Goal: Task Accomplishment & Management: Manage account settings

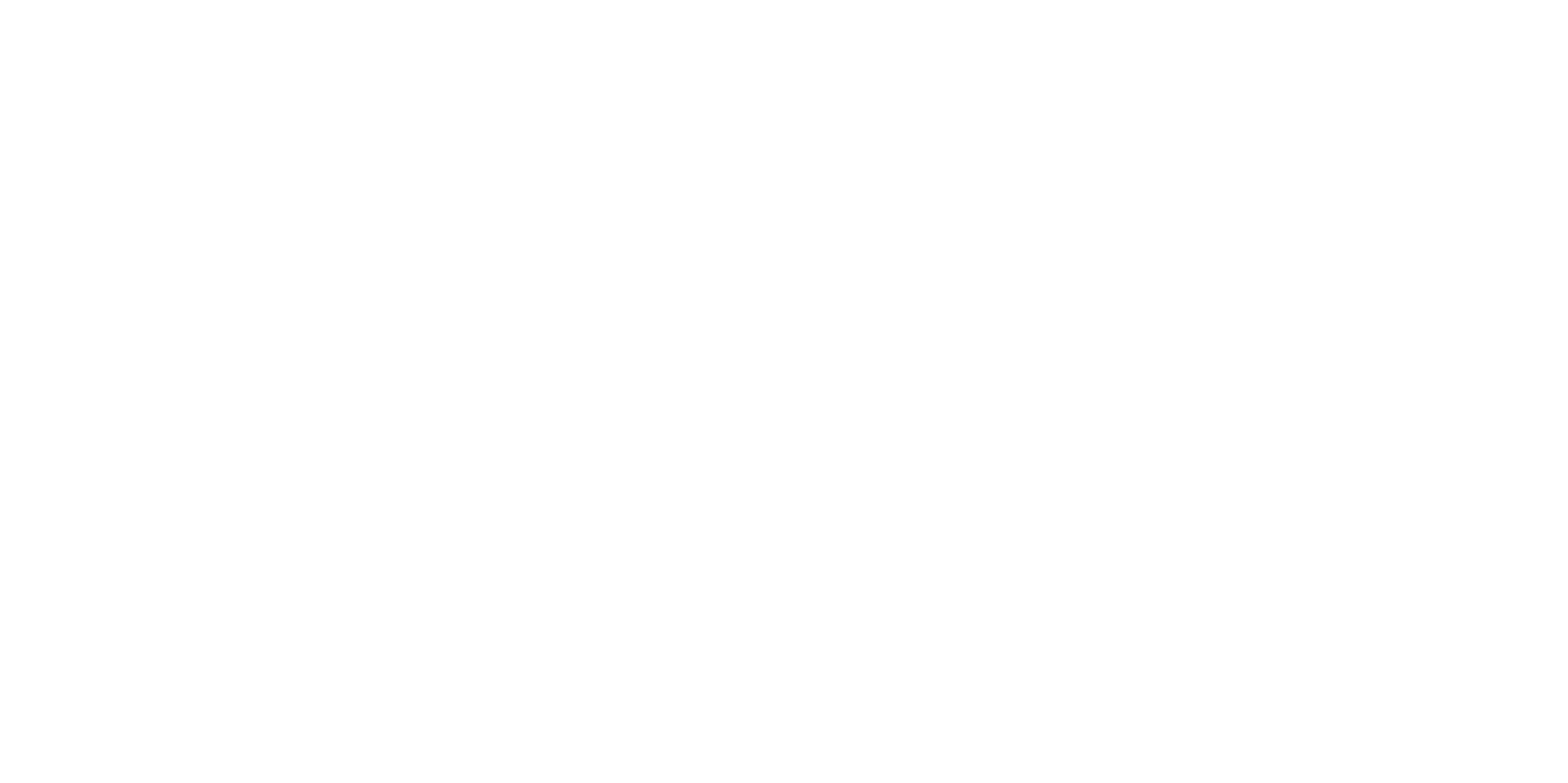
click at [603, 428] on body "We're offline! Leave a message" at bounding box center [784, 391] width 1568 height 783
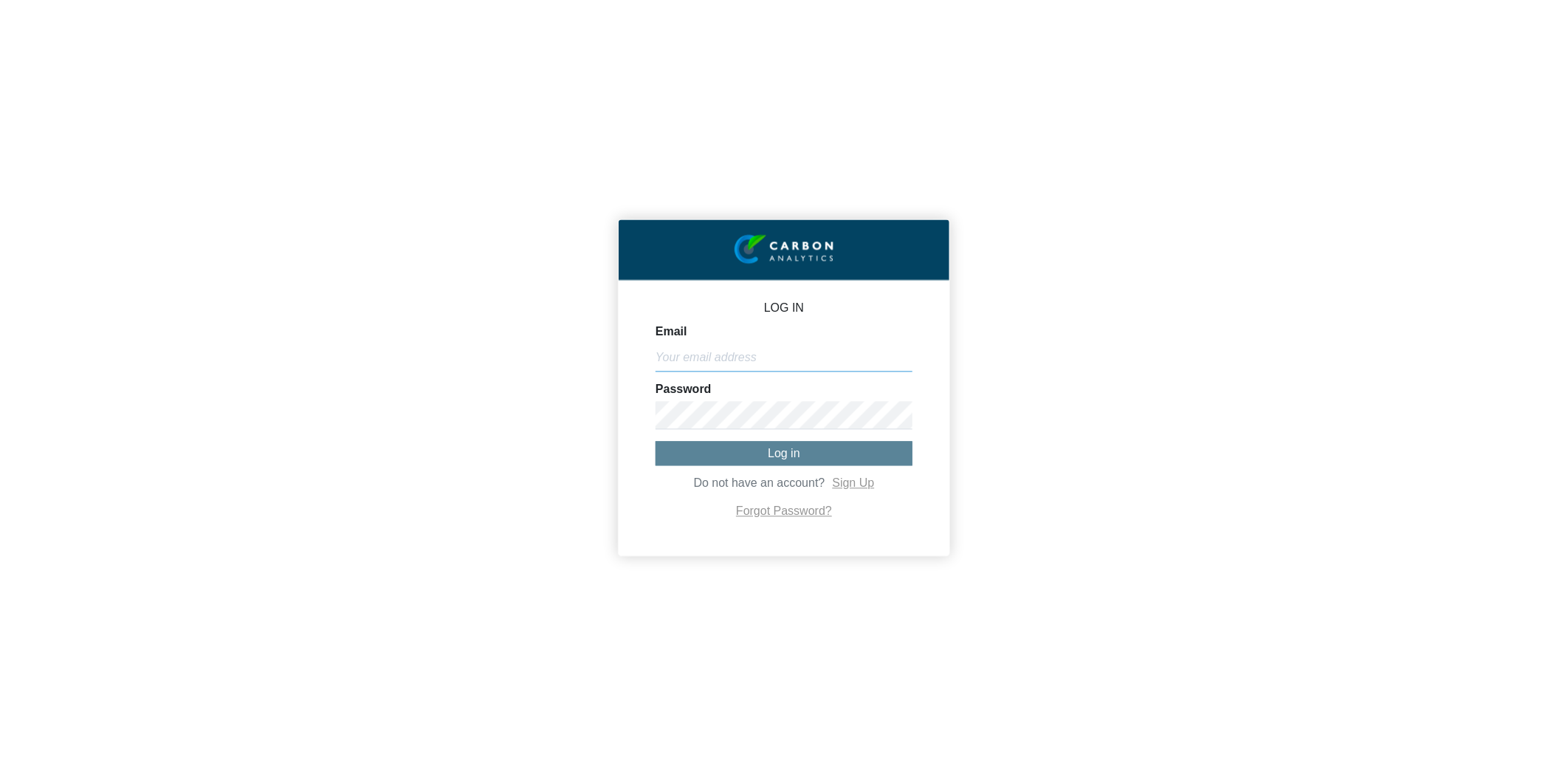
type input "visnoo.matabudul@mu.rlb.com"
click at [790, 450] on span "Log in" at bounding box center [784, 452] width 33 height 12
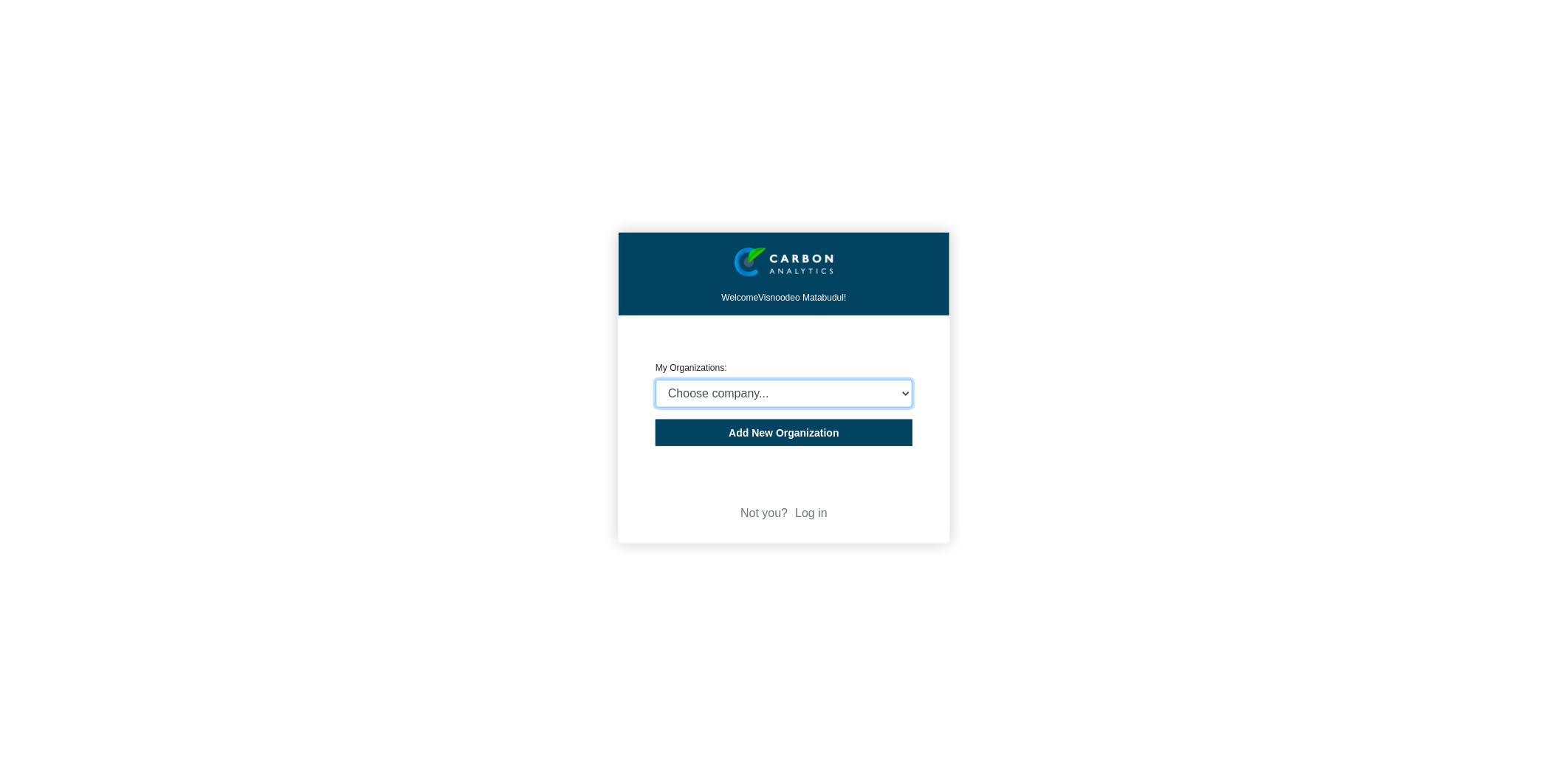
click at [820, 394] on select "Choose company... Rider Levett Bucknall (Indian Ocean) Ltd Rider Levett Bucknal…" at bounding box center [784, 394] width 257 height 28
select select "4407816"
click at [655, 380] on select "Choose company... Rider Levett Bucknall (Indian Ocean) Ltd Rider Levett Bucknal…" at bounding box center [784, 394] width 257 height 28
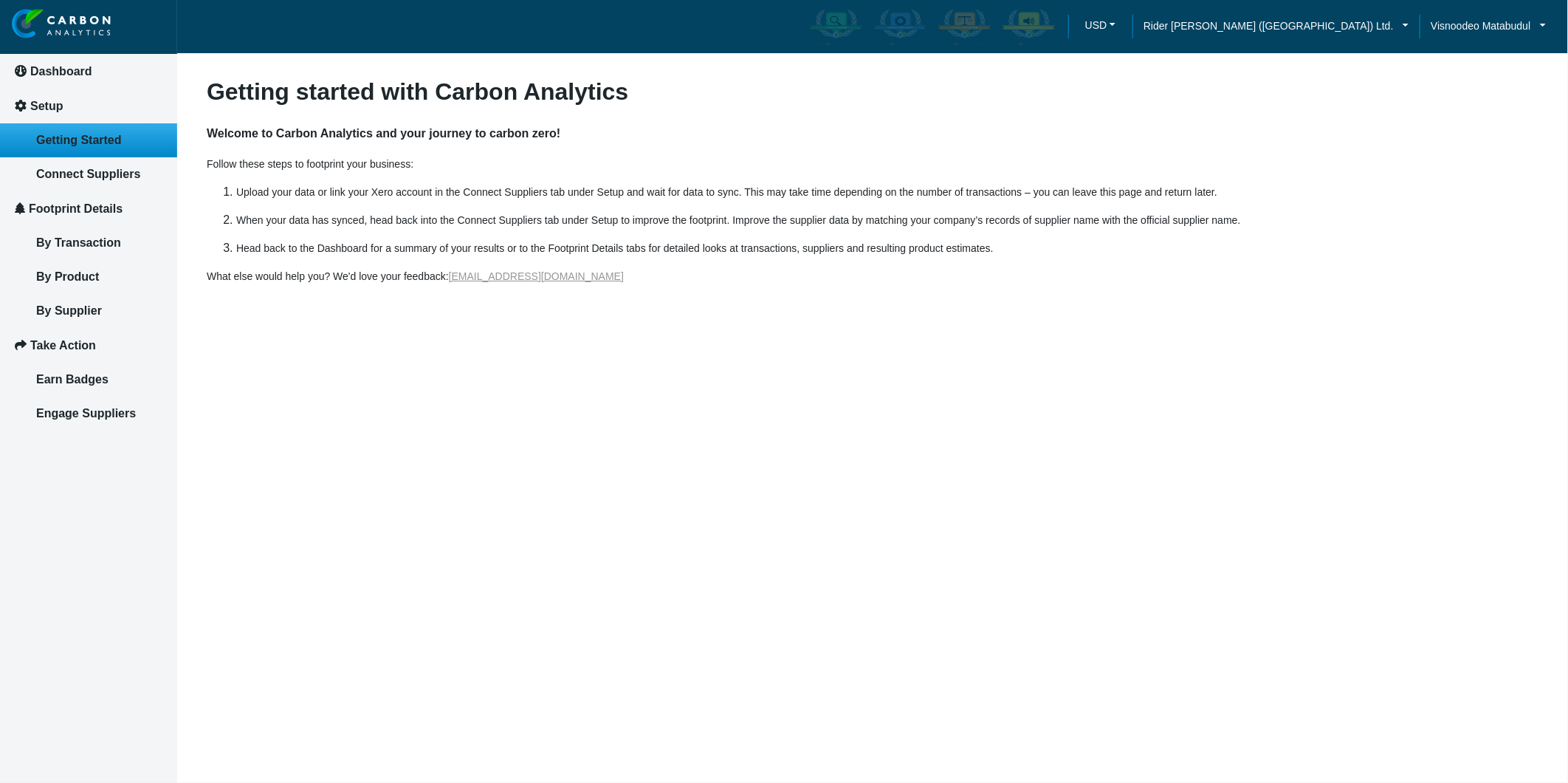
drag, startPoint x: 402, startPoint y: 525, endPoint x: 350, endPoint y: 482, distance: 67.5
click at [402, 525] on article "Getting started with Carbon Analytics Welcome to Carbon Analytics and your jour…" at bounding box center [873, 391] width 1391 height 783
click at [92, 241] on span "By Transaction" at bounding box center [79, 242] width 85 height 12
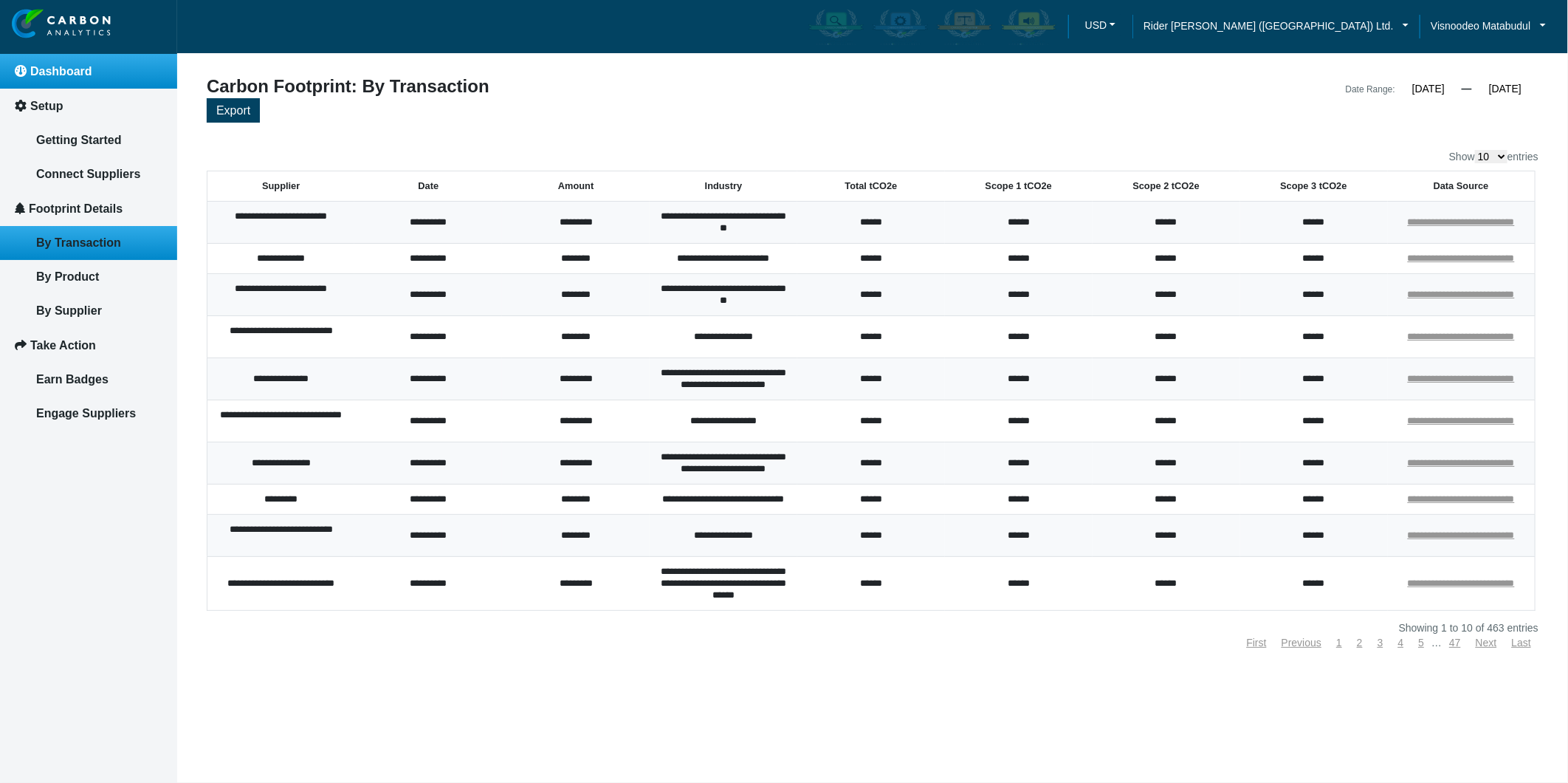
click at [95, 72] on link "Dashboard" at bounding box center [88, 71] width 177 height 34
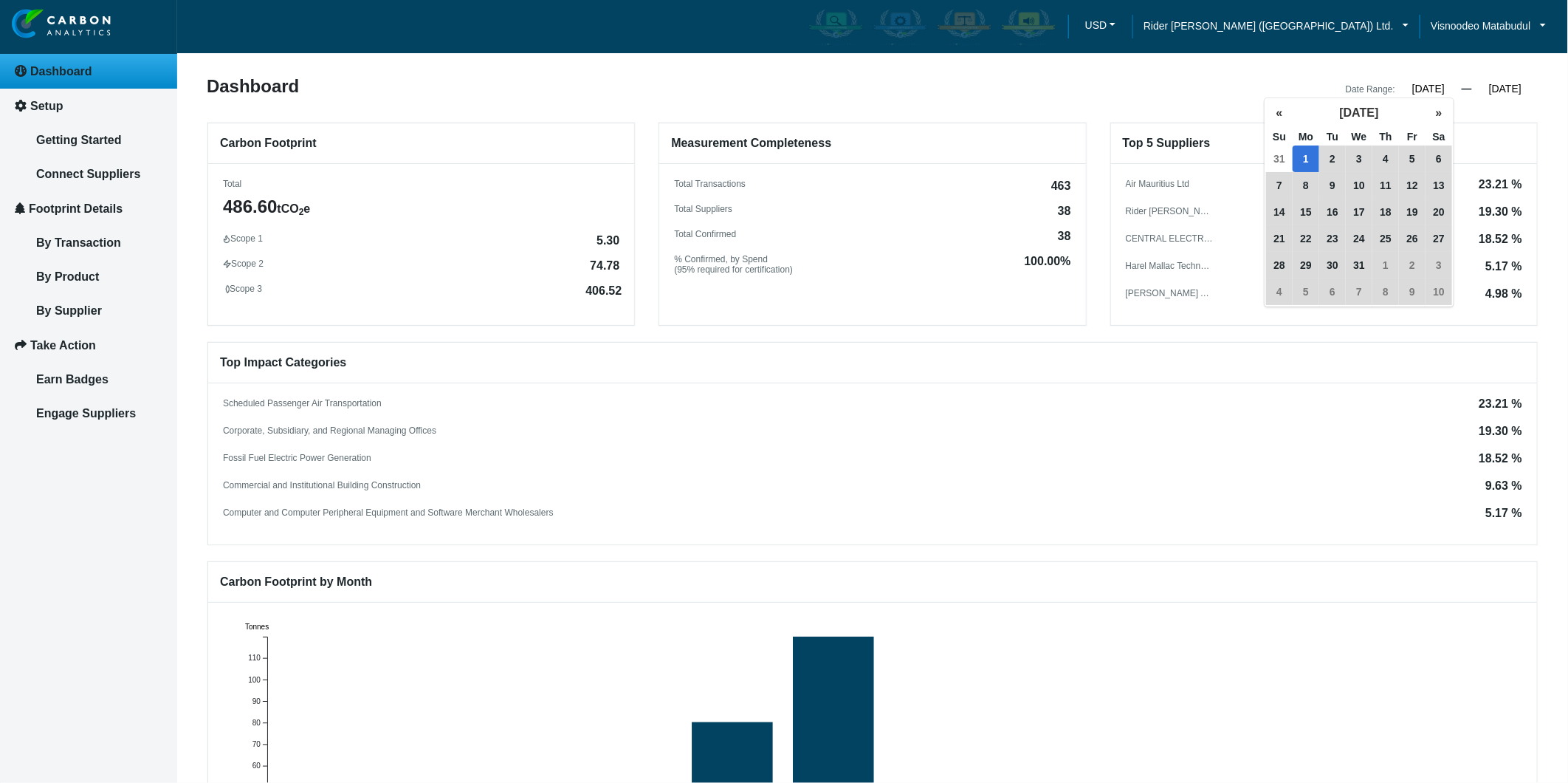
click at [1435, 89] on input "01/01/2024" at bounding box center [1428, 88] width 66 height 13
click at [1440, 114] on button "»" at bounding box center [1439, 113] width 26 height 26
click at [1441, 113] on button "»" at bounding box center [1439, 113] width 26 height 26
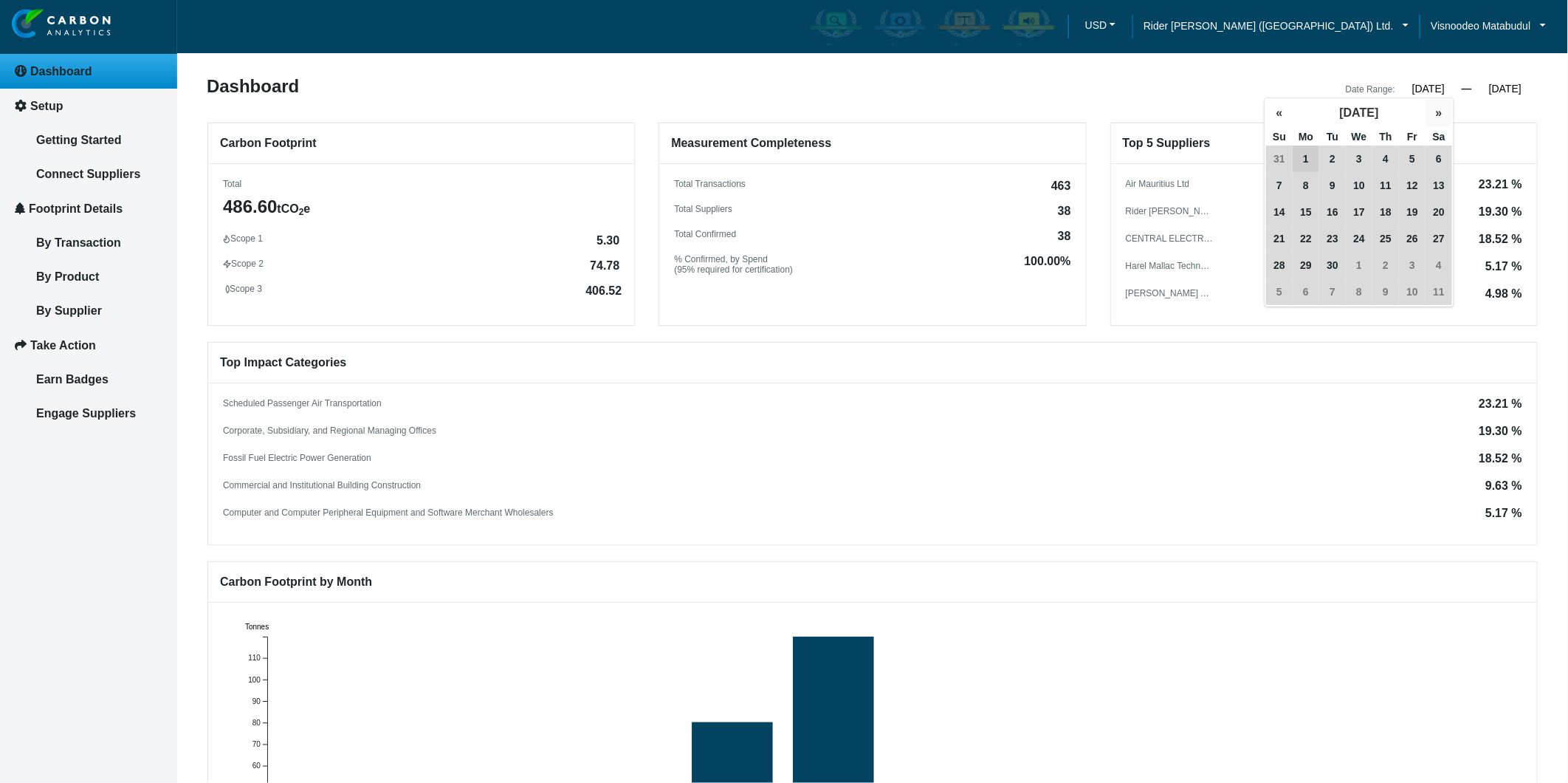
click at [1441, 113] on button "»" at bounding box center [1439, 113] width 26 height 26
click at [1504, 90] on input "12/31/2024" at bounding box center [1504, 88] width 66 height 13
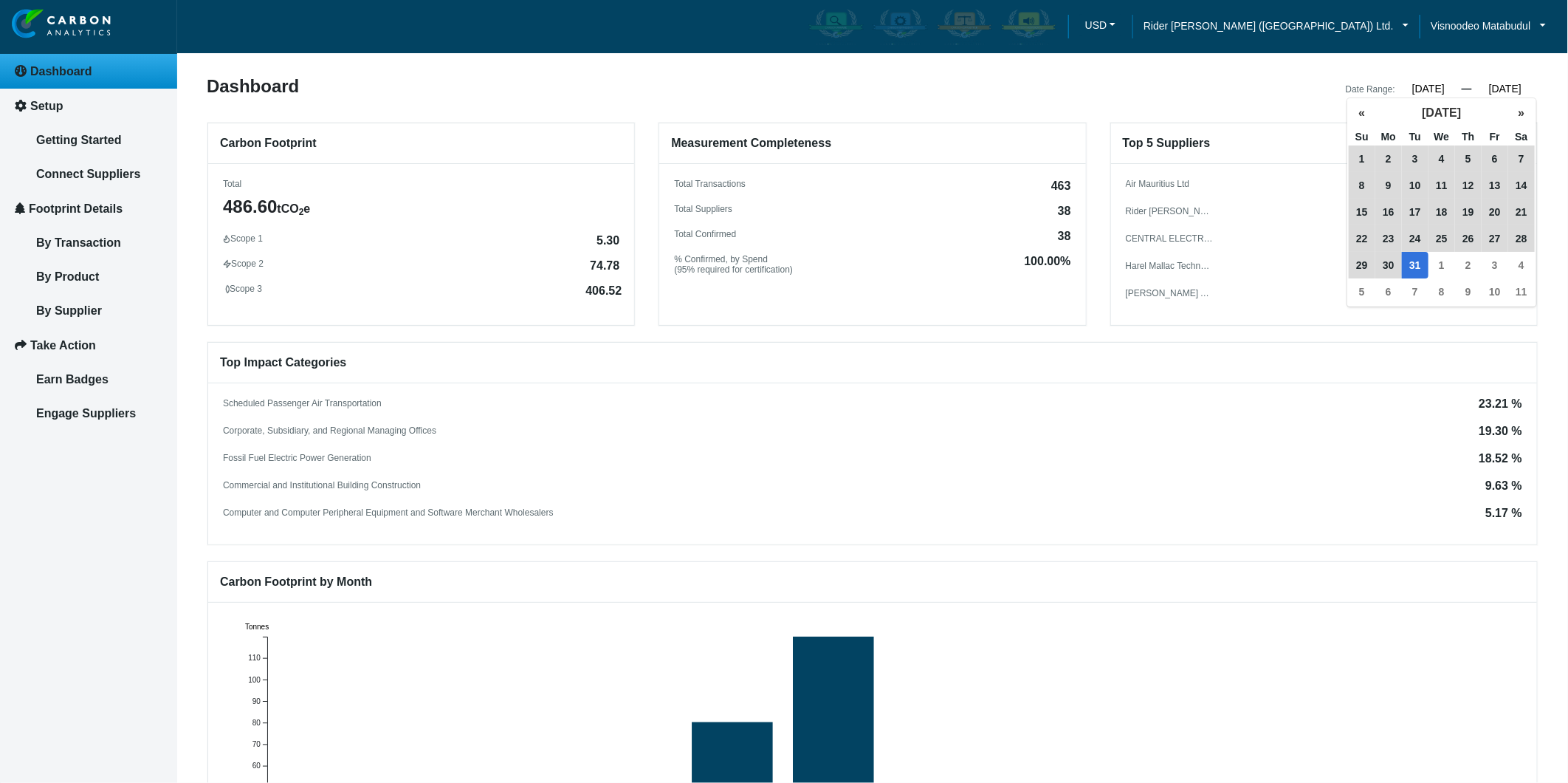
click at [1516, 86] on input "12/31/2024" at bounding box center [1504, 88] width 66 height 13
click at [1516, 116] on button "»" at bounding box center [1521, 113] width 26 height 26
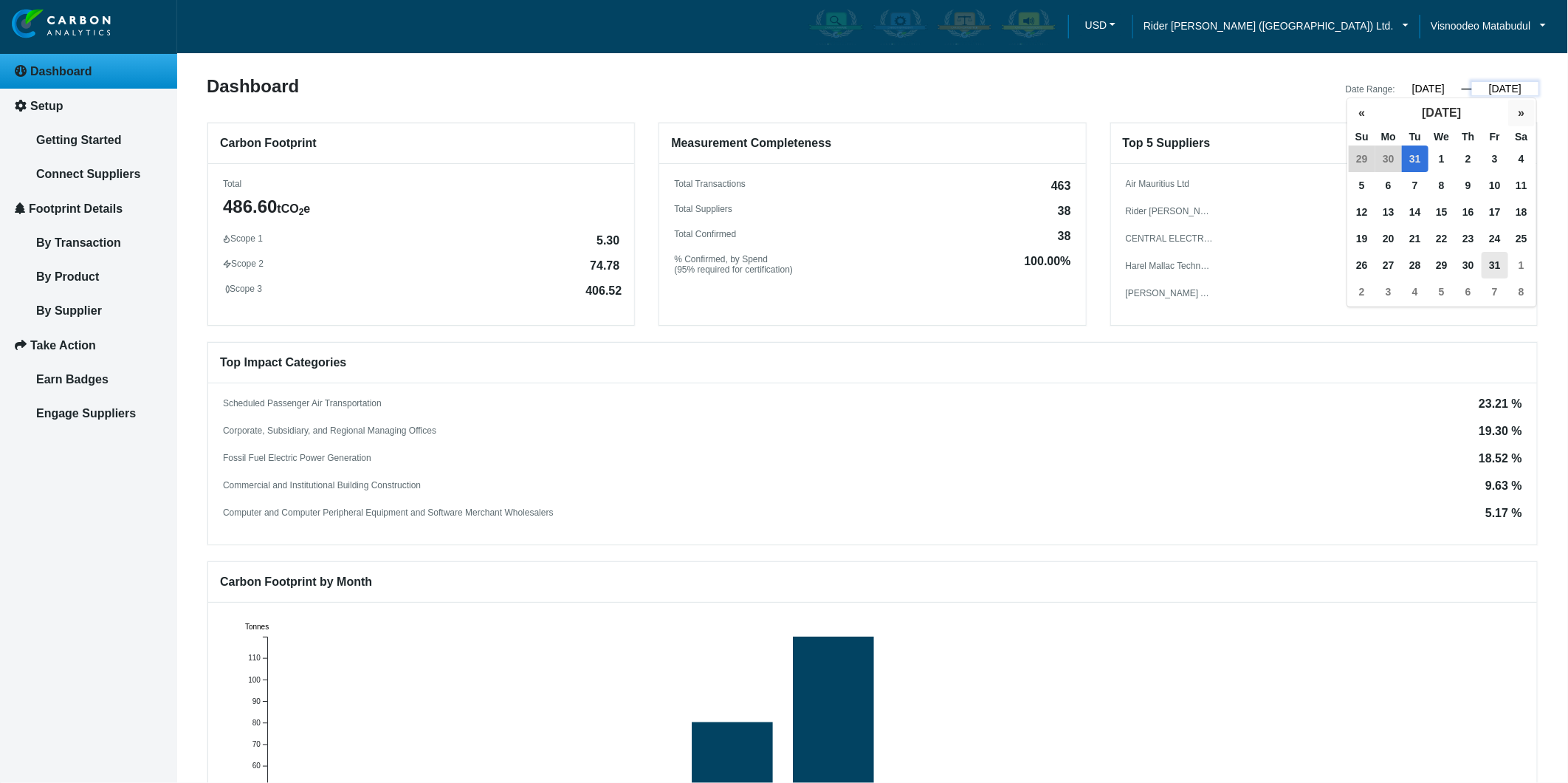
click at [1516, 116] on button "»" at bounding box center [1521, 113] width 26 height 26
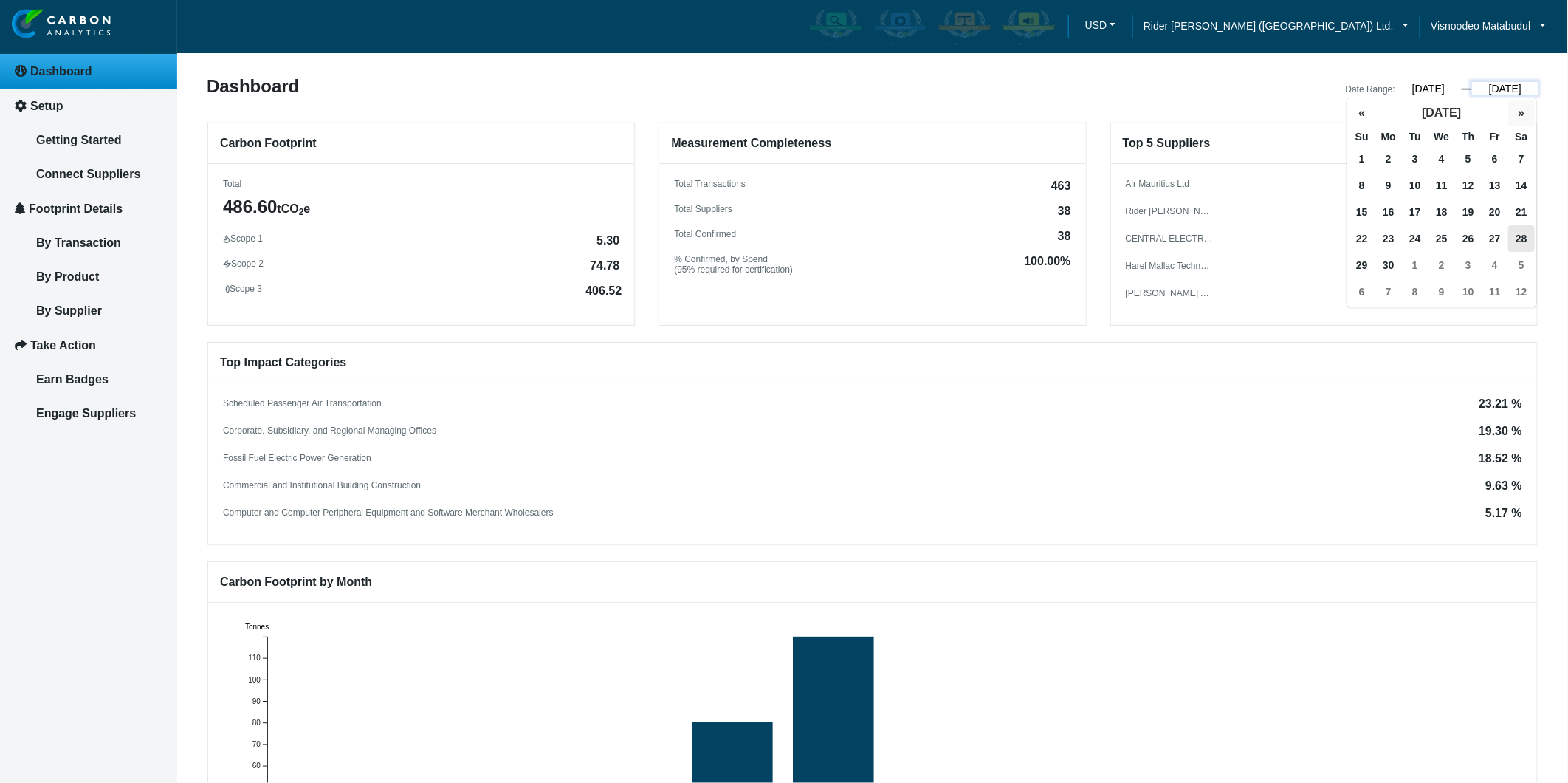
click at [1516, 116] on button "»" at bounding box center [1521, 113] width 26 height 26
click at [1360, 290] on span "31" at bounding box center [1362, 291] width 26 height 26
type input "08/31/2025"
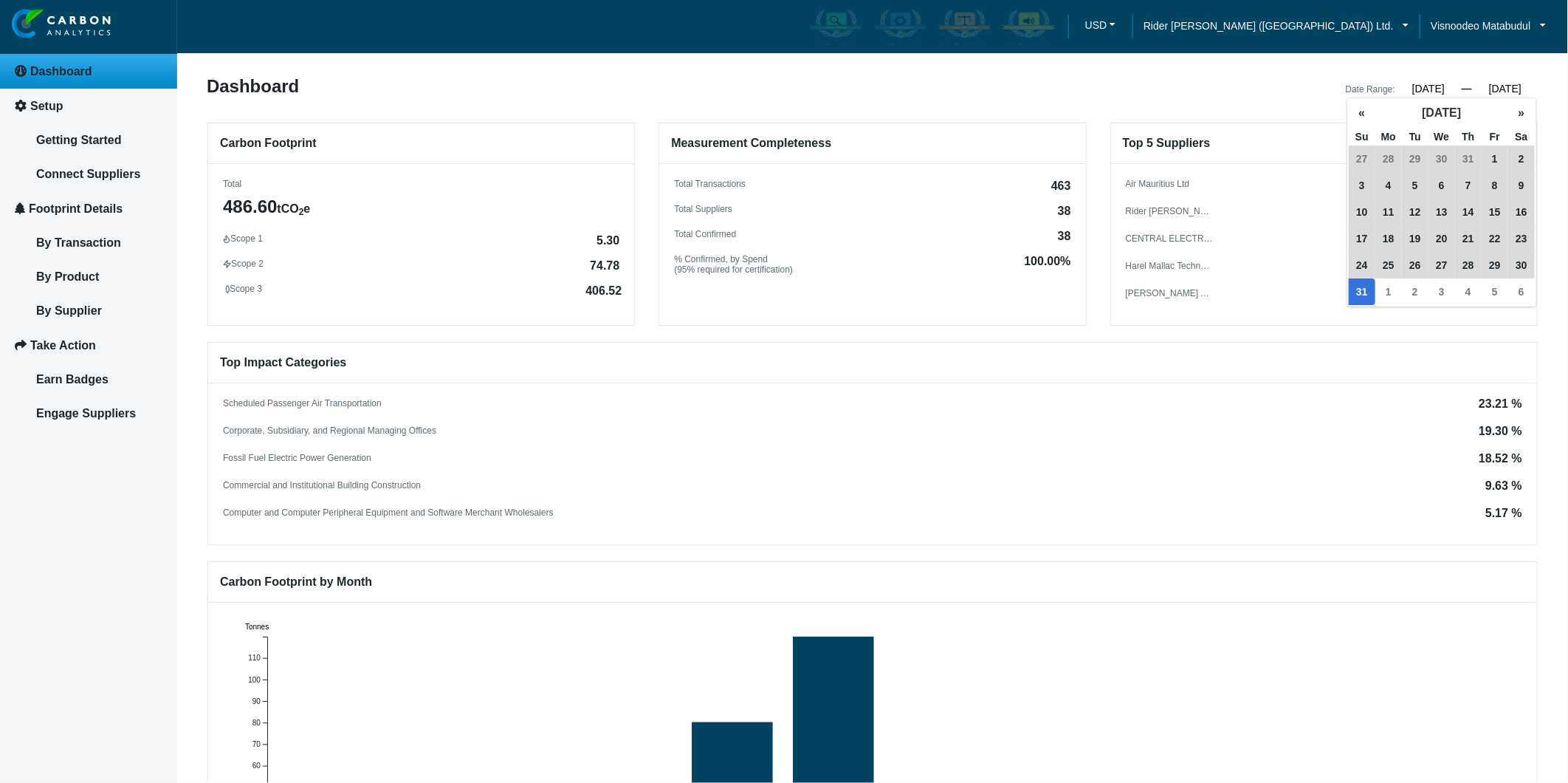
click at [1422, 79] on div "Date Range: 01/01/2024 « January 2024 » Su Mo Tu We Th Fr Sa 31 1 2 3 4 5 6 7 8…" at bounding box center [1211, 88] width 677 height 20
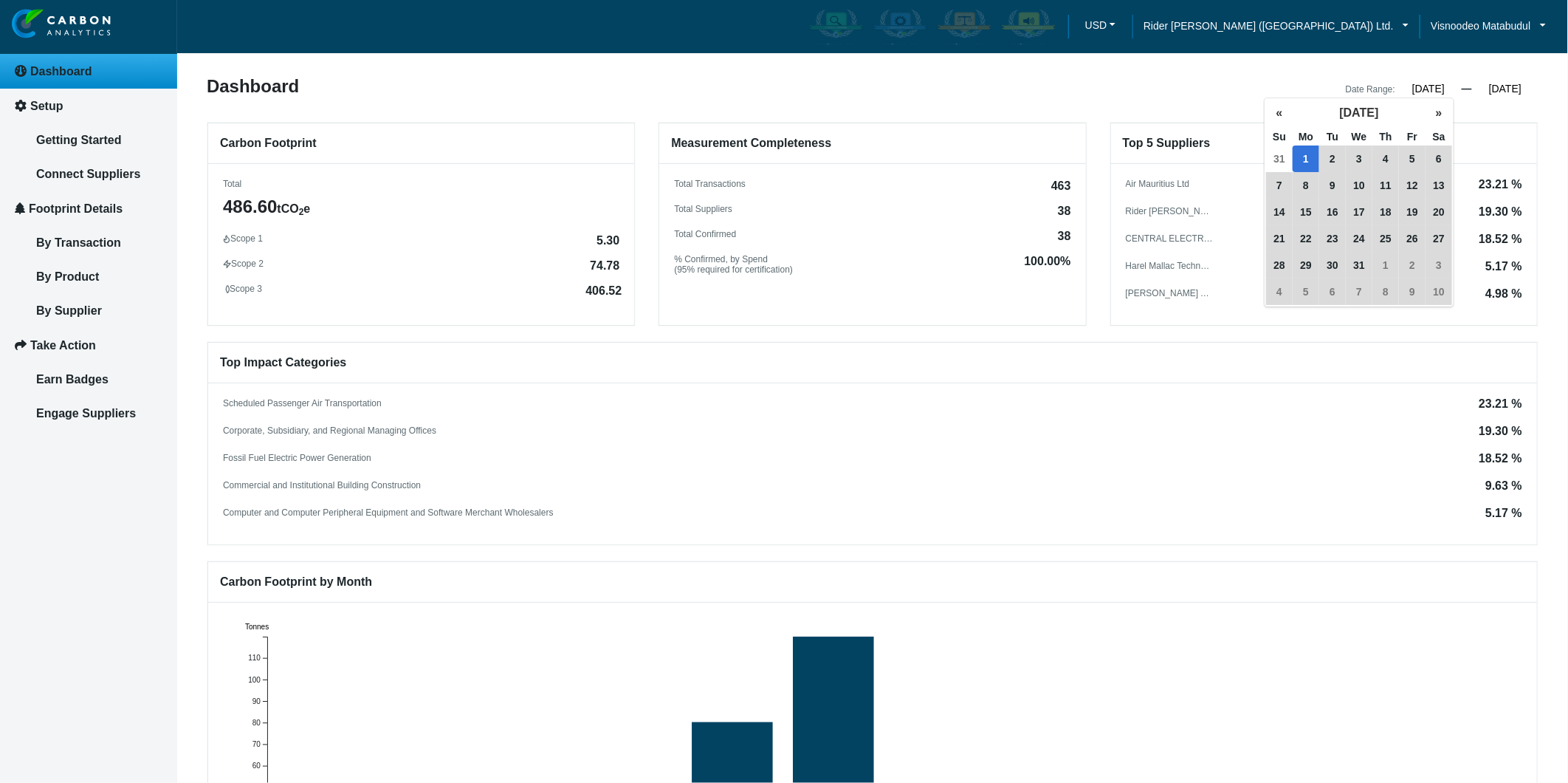
click at [1437, 89] on input "01/01/2024" at bounding box center [1428, 88] width 66 height 13
click at [1438, 110] on button "»" at bounding box center [1439, 113] width 26 height 26
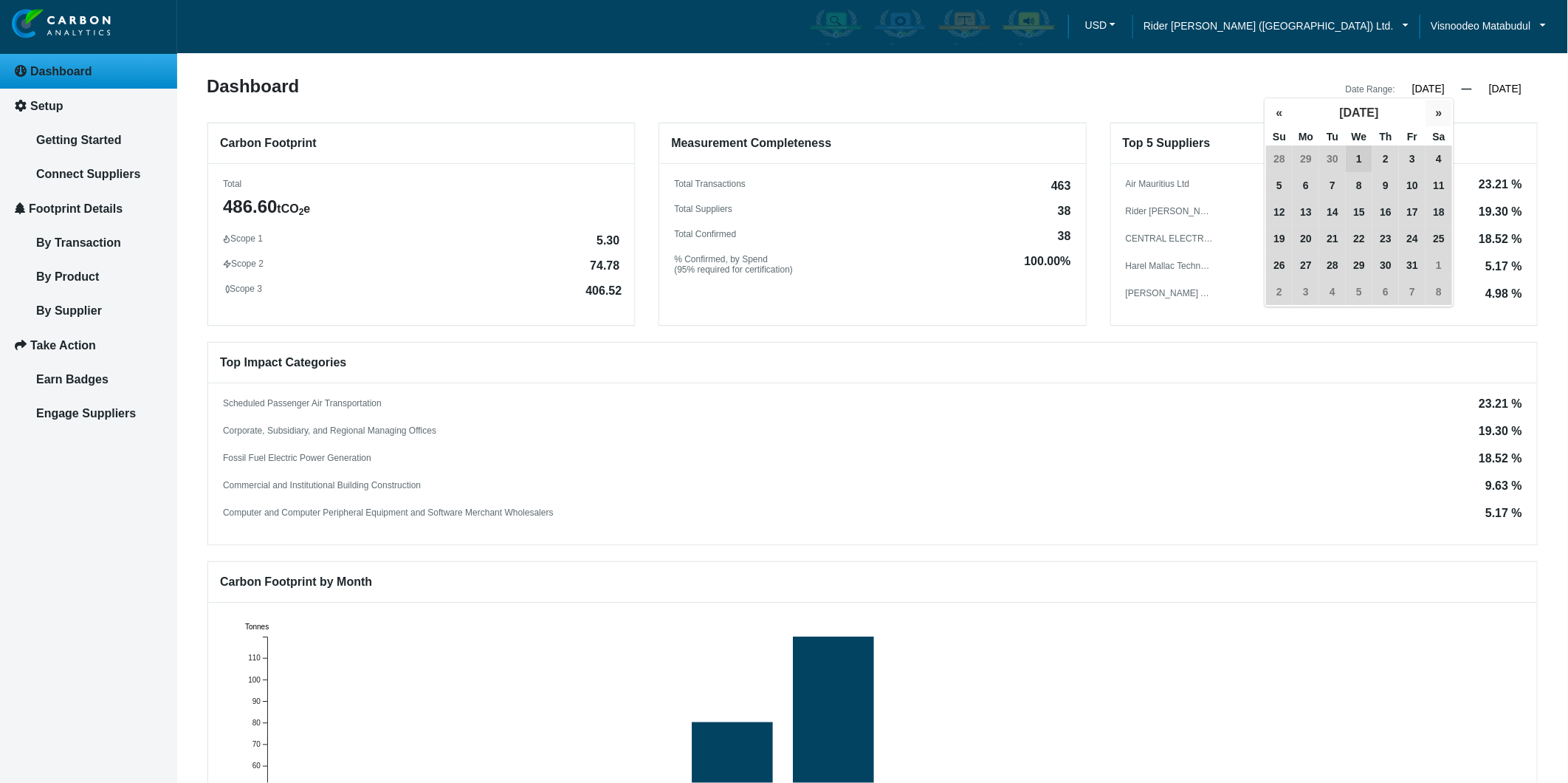
click at [1438, 110] on button "»" at bounding box center [1439, 113] width 26 height 26
click at [1437, 110] on button "»" at bounding box center [1439, 113] width 26 height 26
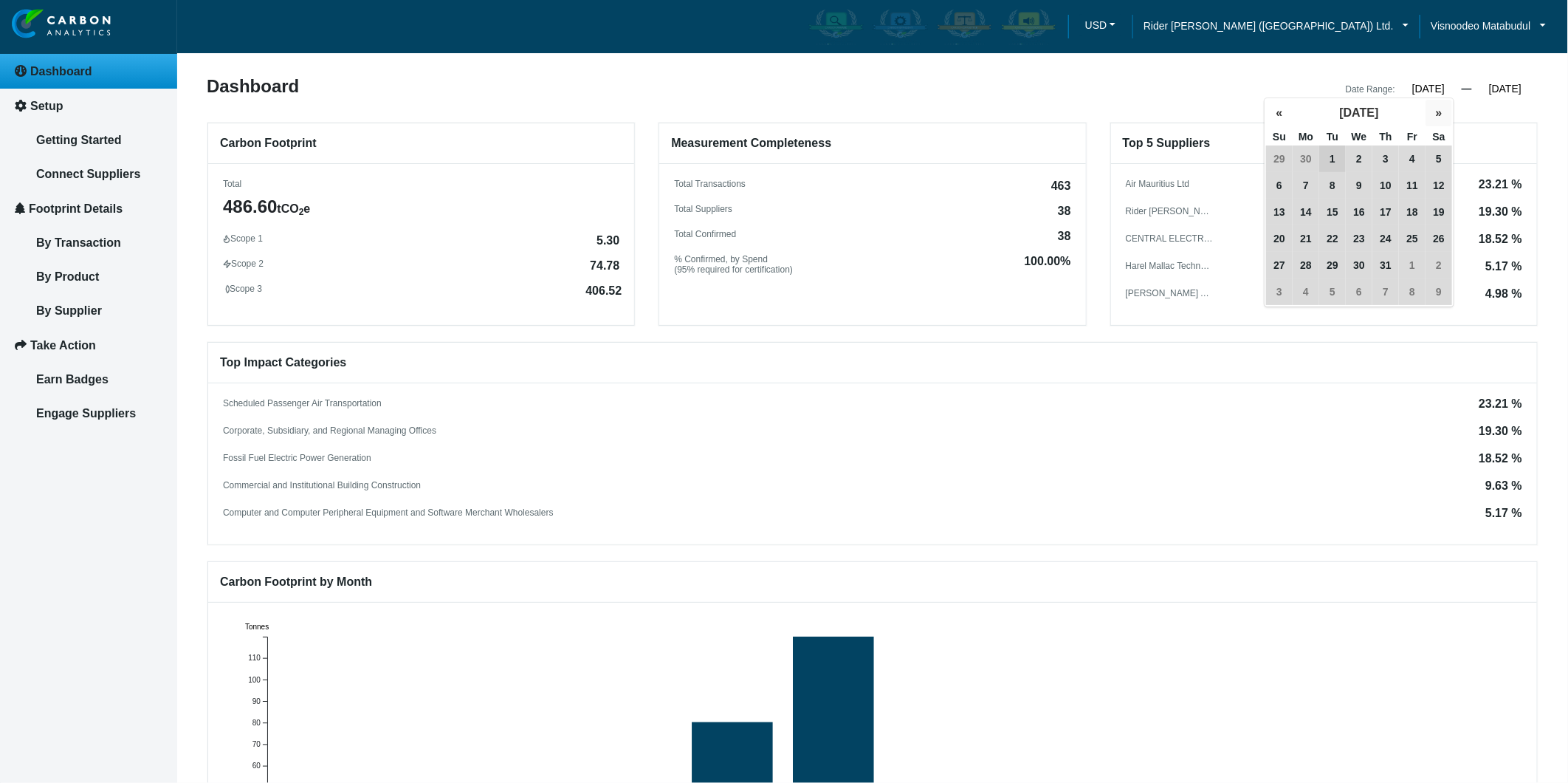
click at [1437, 110] on button "»" at bounding box center [1439, 113] width 26 height 26
click at [1355, 155] on span "1" at bounding box center [1359, 159] width 26 height 26
type input "01/01/2025"
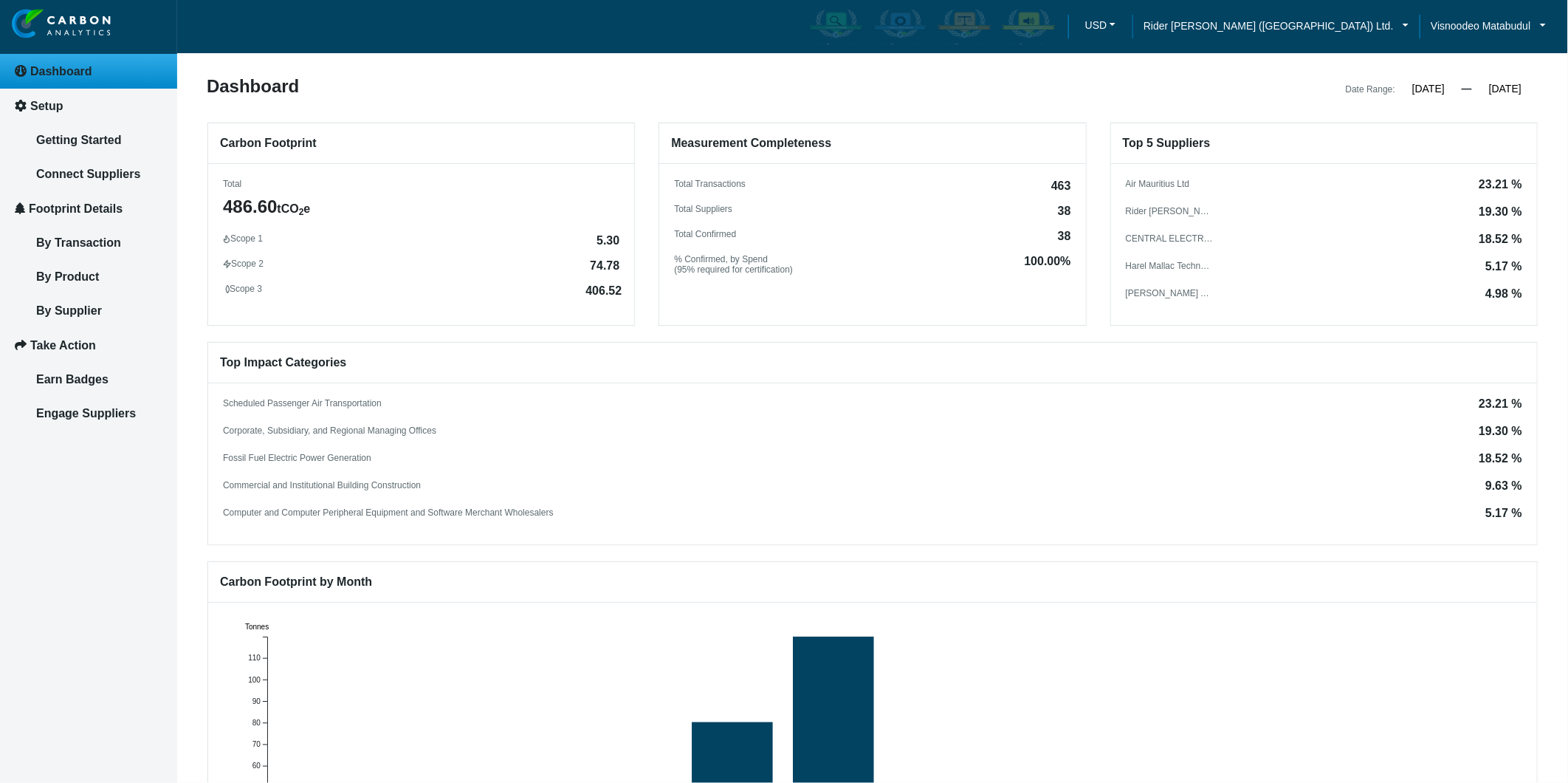
click at [1310, 395] on div "Top Impact Categories Scheduled Passenger Air Transportation 23.21 % Corporate,…" at bounding box center [873, 443] width 1330 height 203
